Goal: Find specific page/section: Find specific page/section

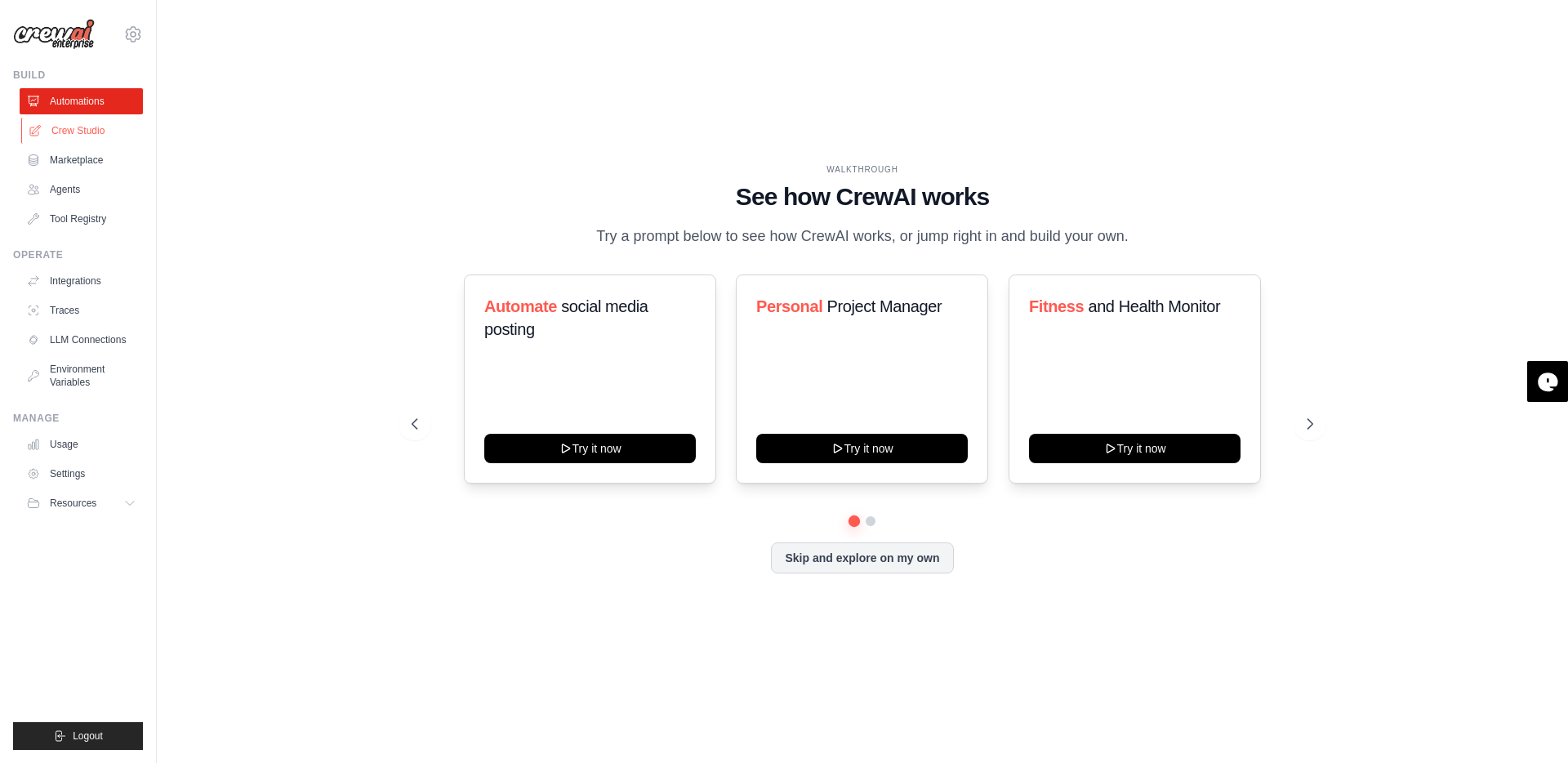
click at [44, 133] on link "Crew Studio" at bounding box center [83, 131] width 123 height 26
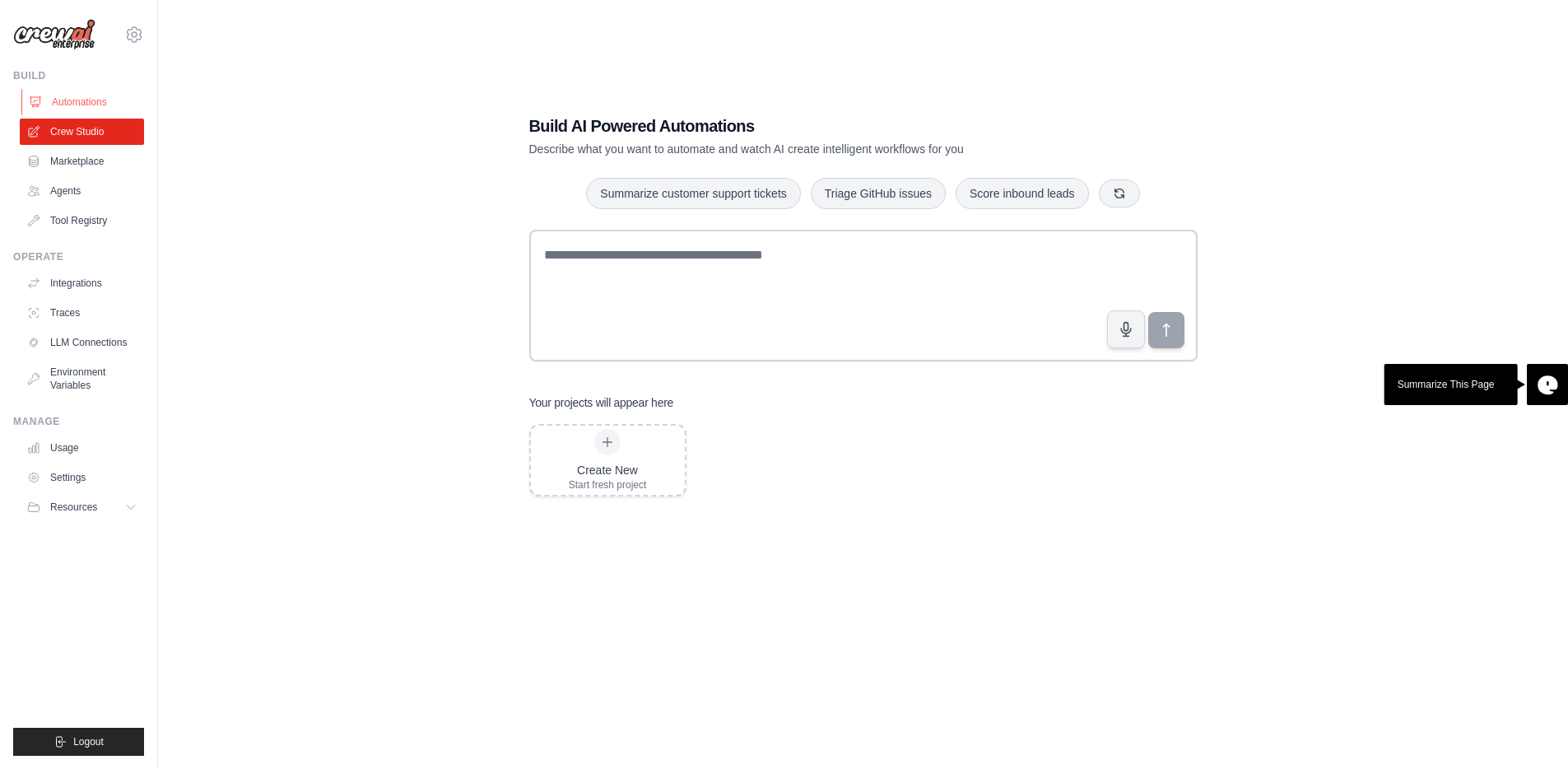
click at [61, 100] on link "Automations" at bounding box center [84, 102] width 124 height 27
